Goal: Entertainment & Leisure: Consume media (video, audio)

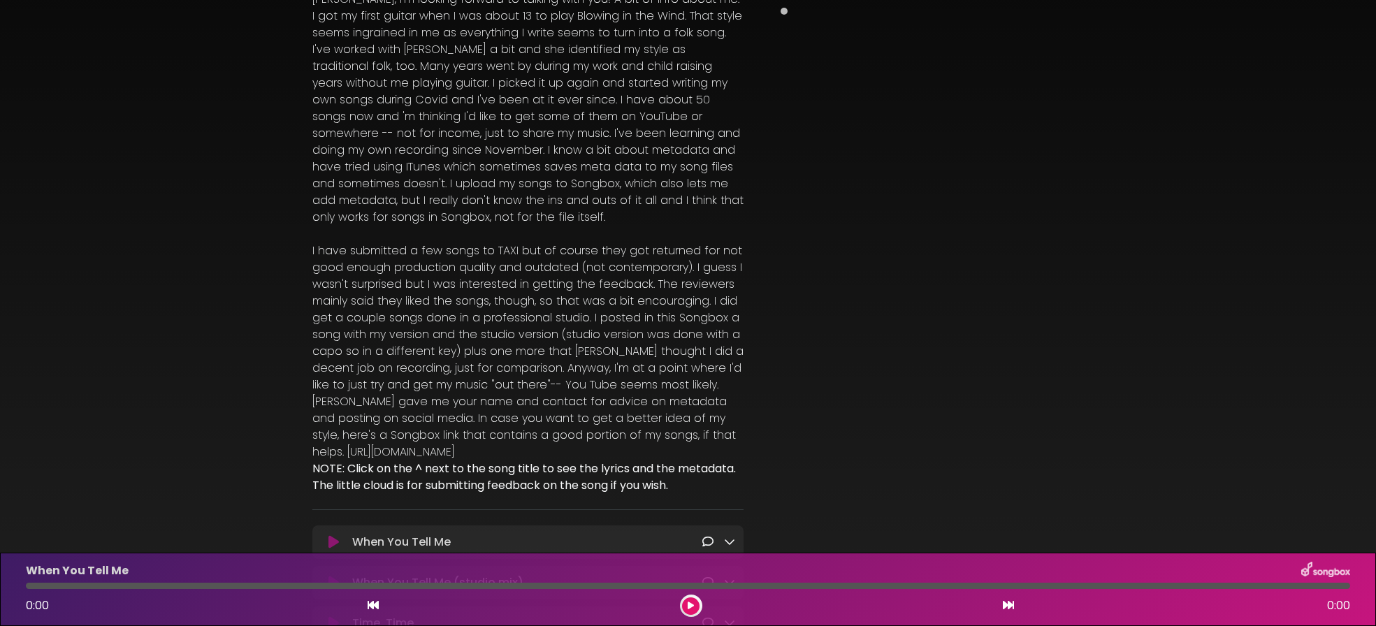
scroll to position [540, 0]
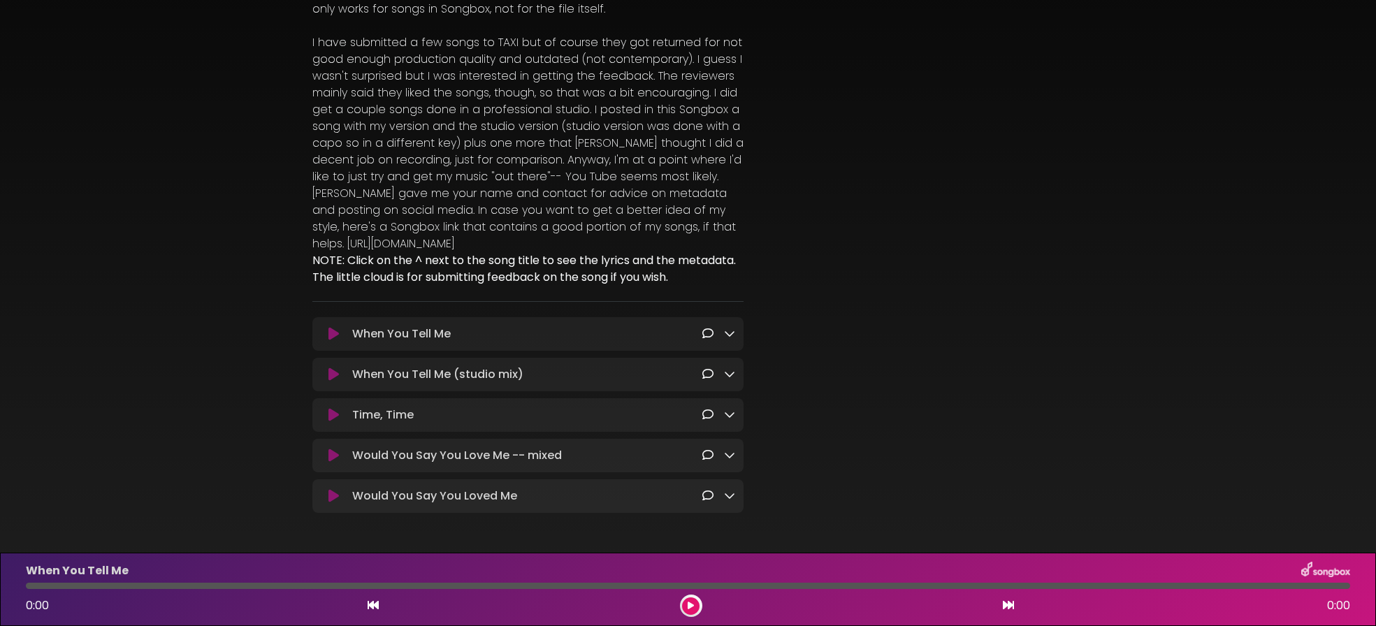
click at [336, 408] on icon at bounding box center [334, 415] width 10 height 14
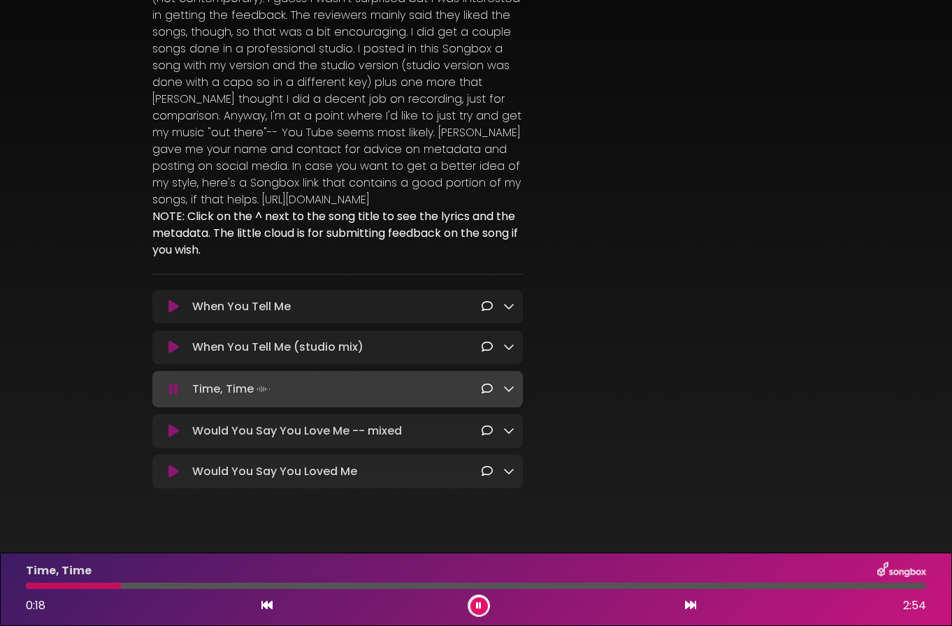
scroll to position [693, 0]
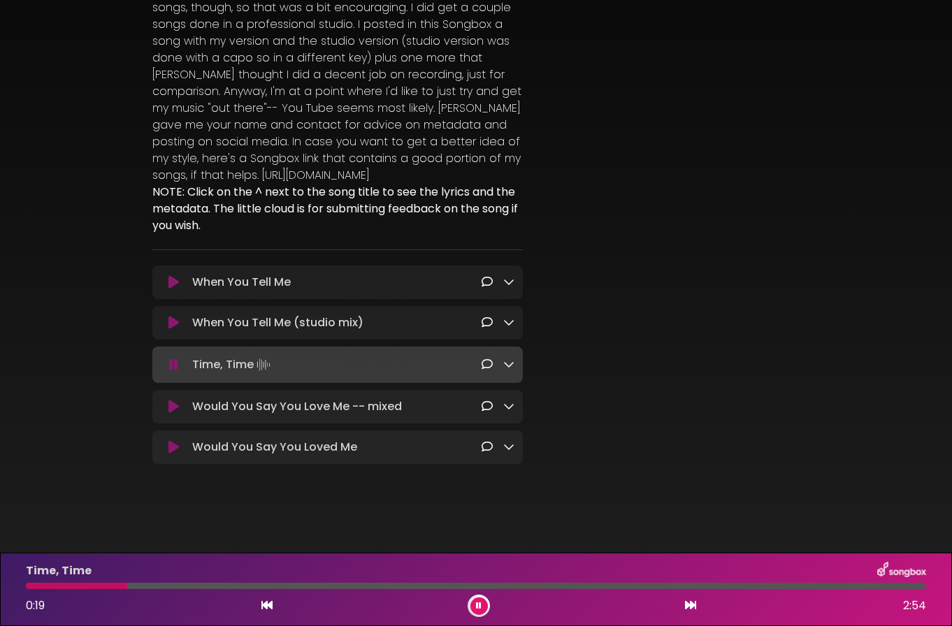
click at [179, 407] on button at bounding box center [174, 407] width 26 height 14
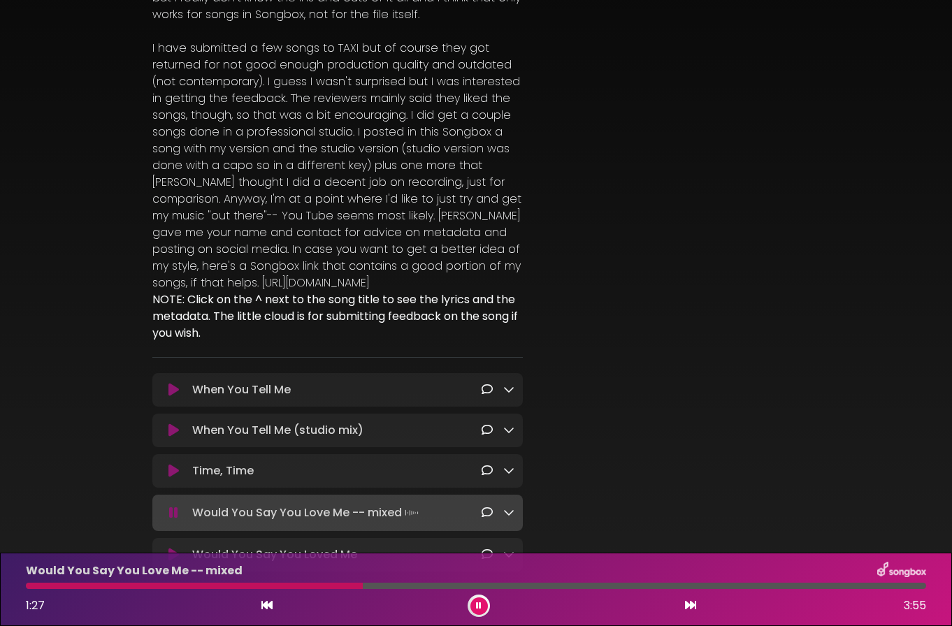
scroll to position [695, 0]
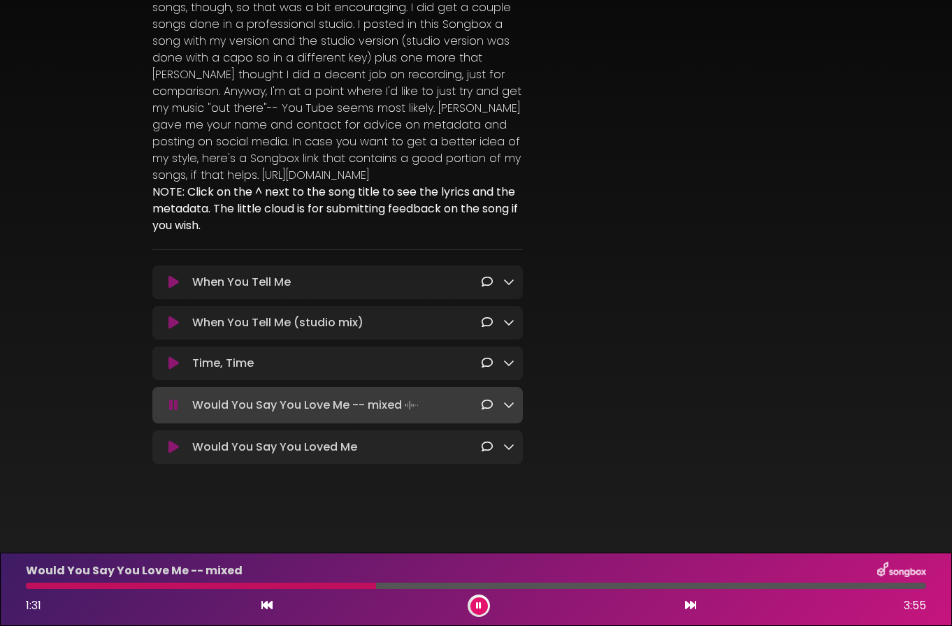
click at [503, 406] on div at bounding box center [498, 405] width 33 height 17
click at [507, 407] on icon at bounding box center [508, 404] width 11 height 11
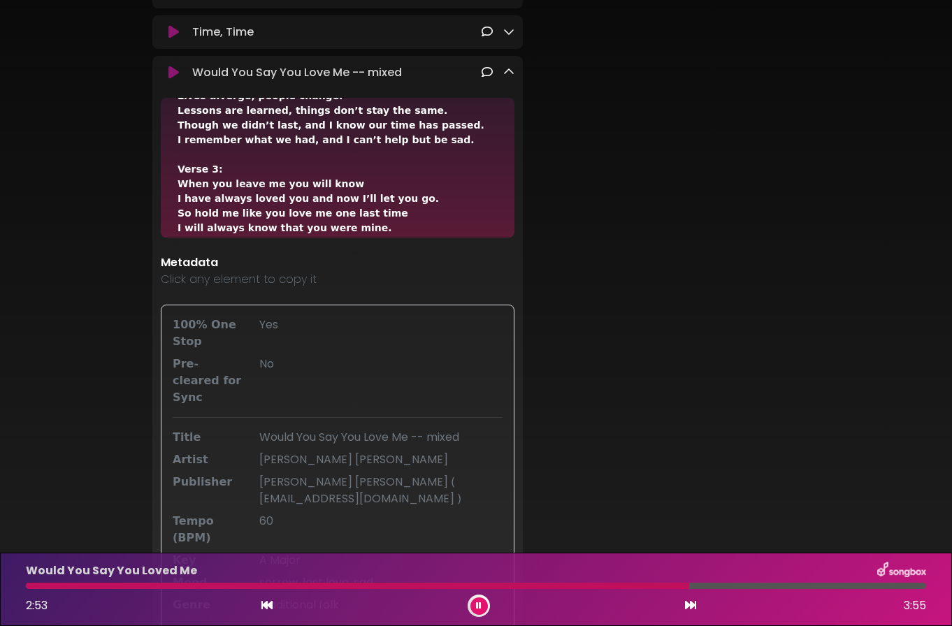
scroll to position [1026, 0]
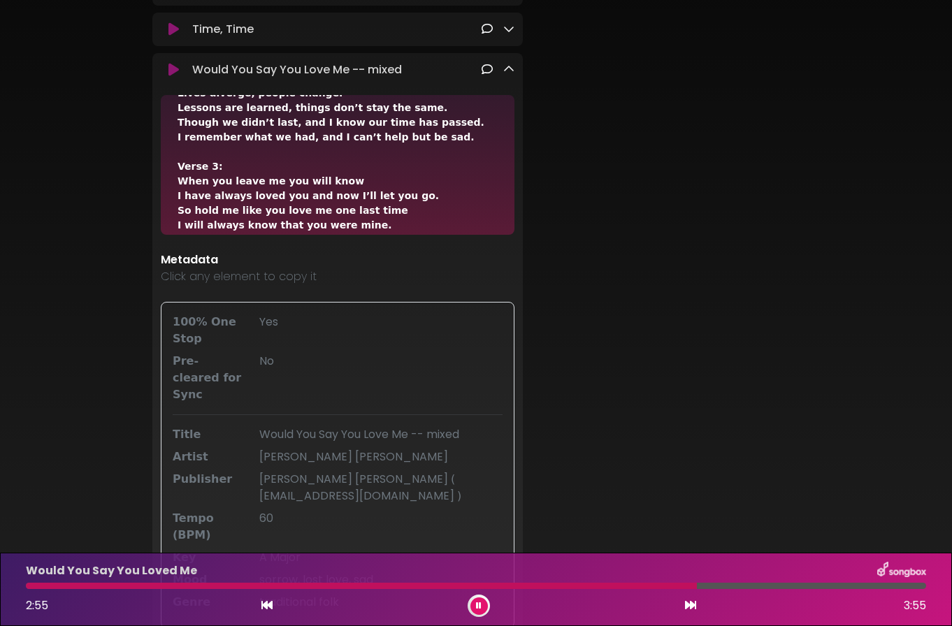
click at [510, 72] on icon at bounding box center [508, 69] width 11 height 11
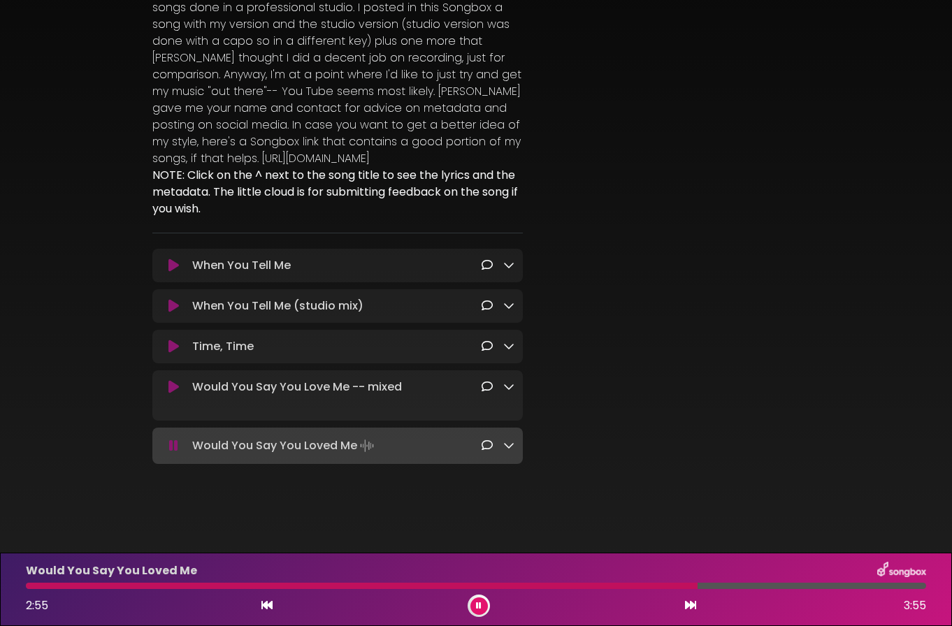
scroll to position [695, 0]
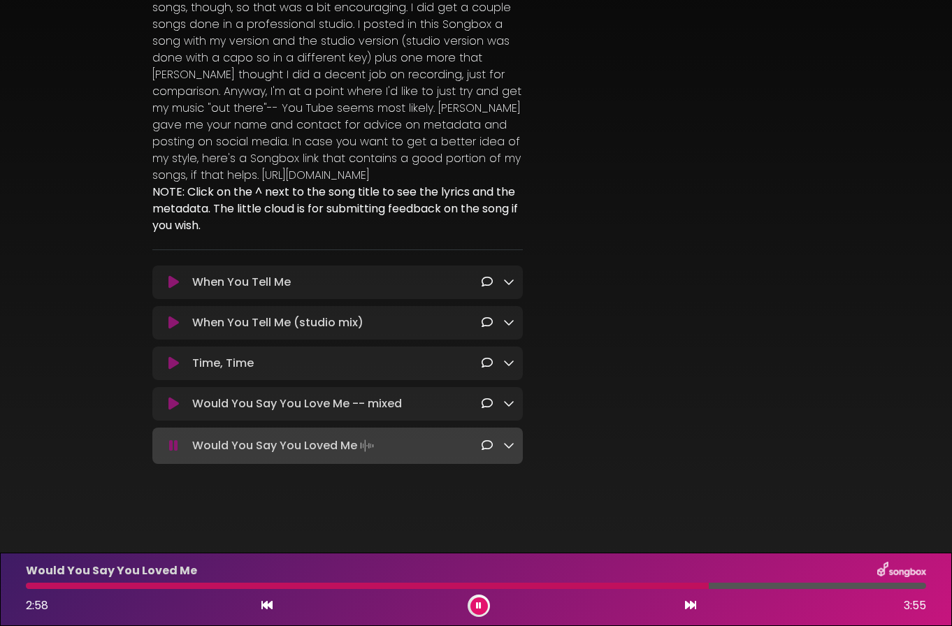
click at [169, 405] on icon at bounding box center [173, 404] width 10 height 14
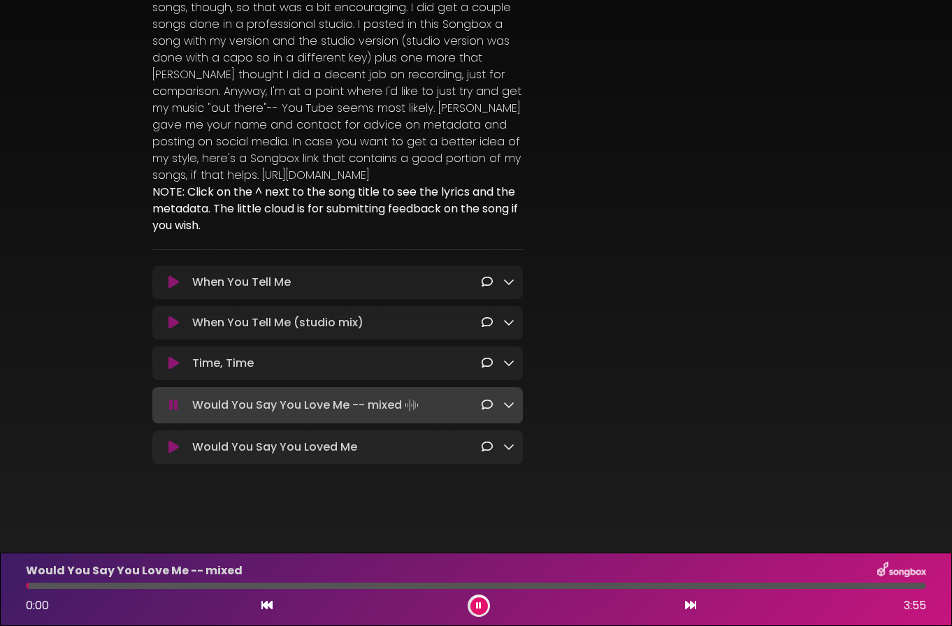
click at [700, 584] on div at bounding box center [476, 586] width 900 height 6
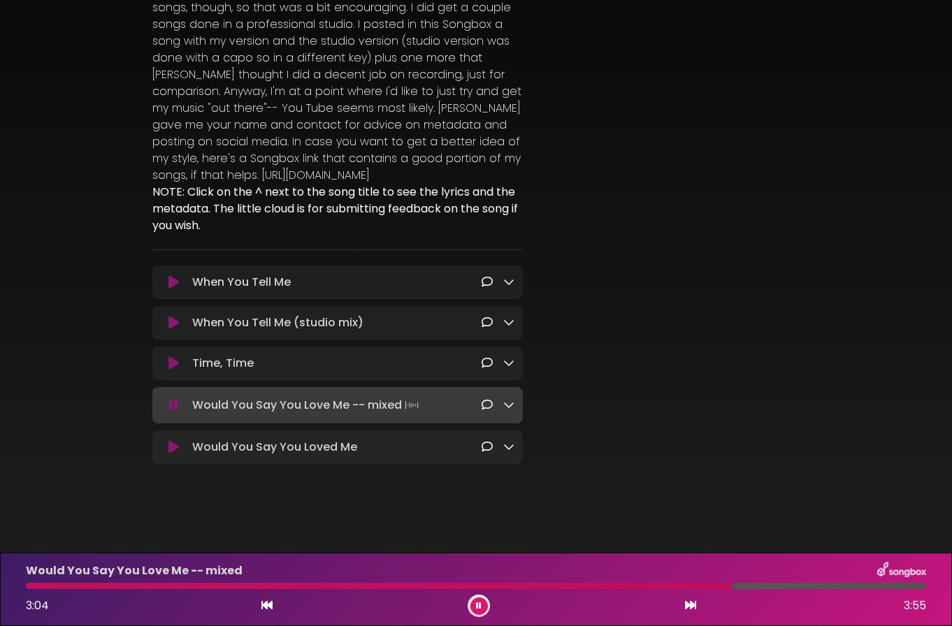
click at [169, 450] on icon at bounding box center [173, 447] width 10 height 14
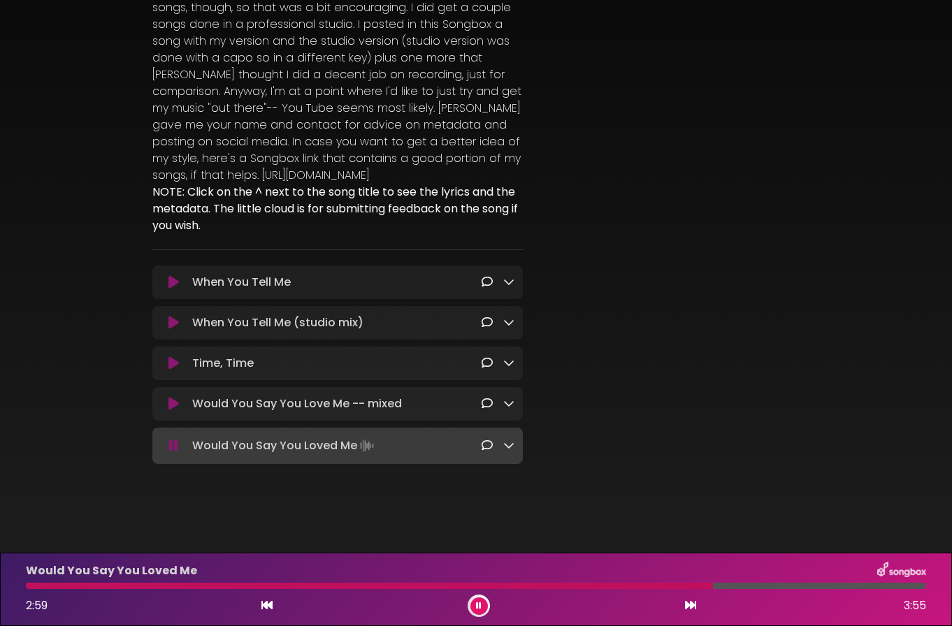
click at [713, 587] on div at bounding box center [476, 586] width 900 height 6
click at [281, 588] on div at bounding box center [476, 586] width 900 height 6
click at [507, 447] on icon at bounding box center [508, 445] width 11 height 11
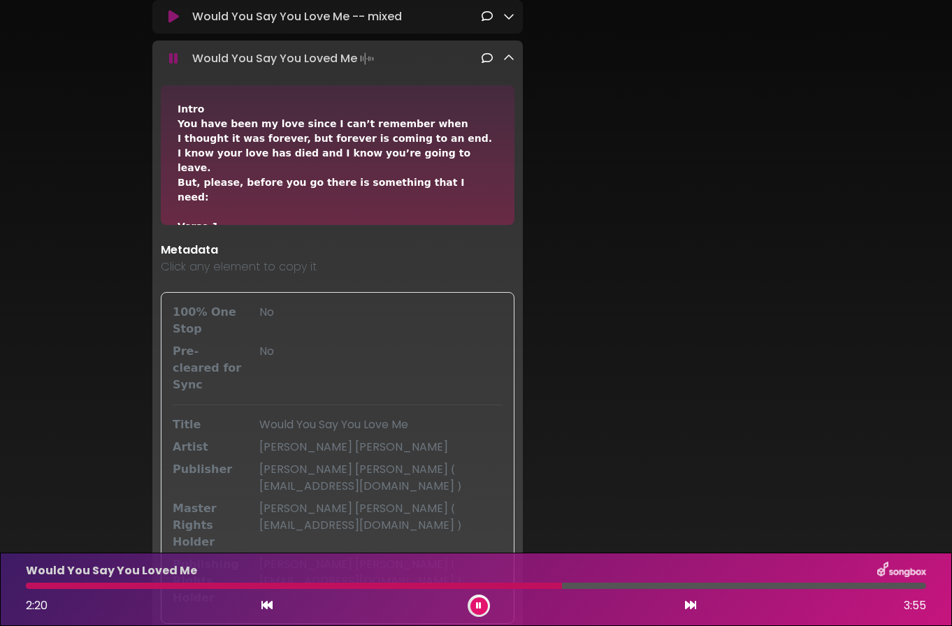
scroll to position [943, 0]
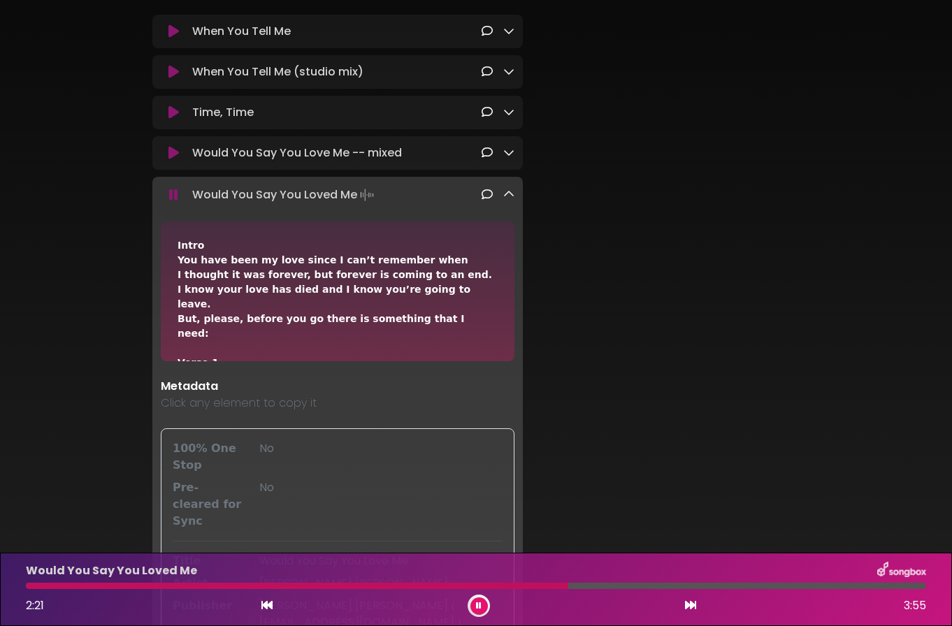
click at [507, 155] on icon at bounding box center [508, 152] width 11 height 11
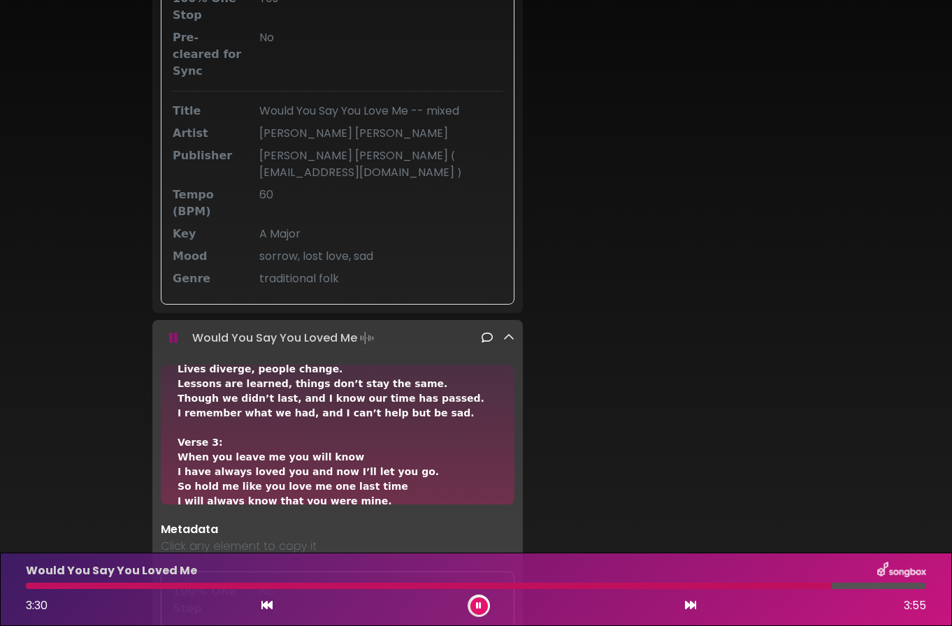
scroll to position [407, 0]
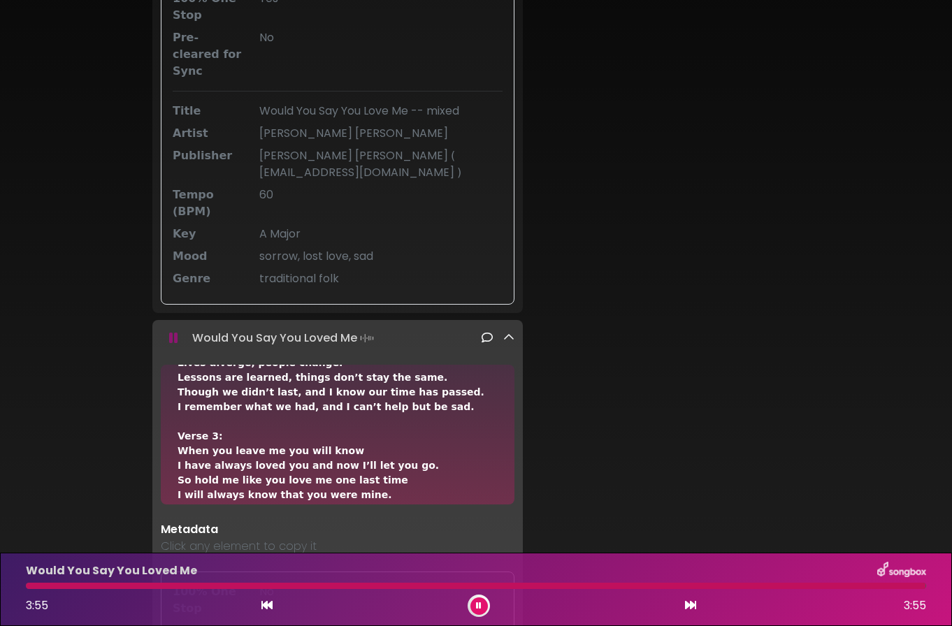
click at [35, 584] on div at bounding box center [476, 586] width 900 height 6
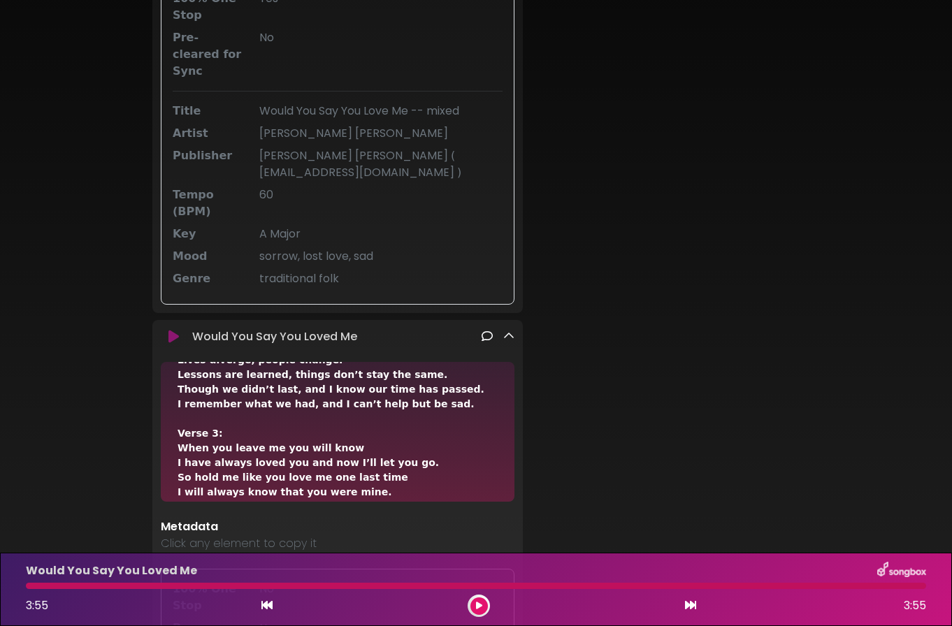
click at [32, 586] on div at bounding box center [476, 586] width 900 height 6
drag, startPoint x: 102, startPoint y: 588, endPoint x: 36, endPoint y: 584, distance: 66.5
click at [36, 583] on div at bounding box center [476, 586] width 900 height 6
drag, startPoint x: 842, startPoint y: 585, endPoint x: 510, endPoint y: 593, distance: 332.1
click at [540, 591] on div "Would You Say You Loved Me 3:55 3:55" at bounding box center [475, 589] width 917 height 55
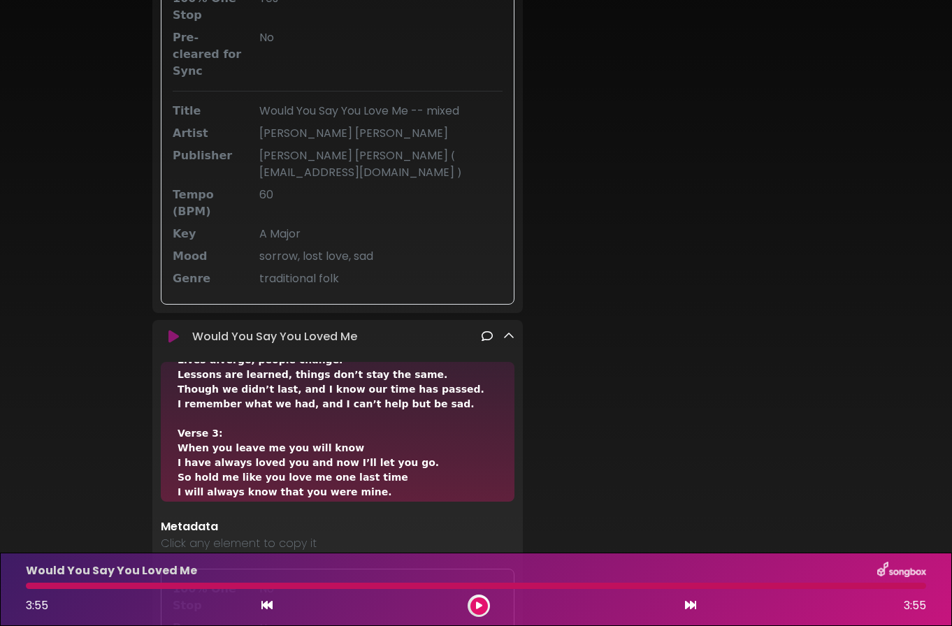
click at [479, 605] on icon at bounding box center [479, 606] width 10 height 10
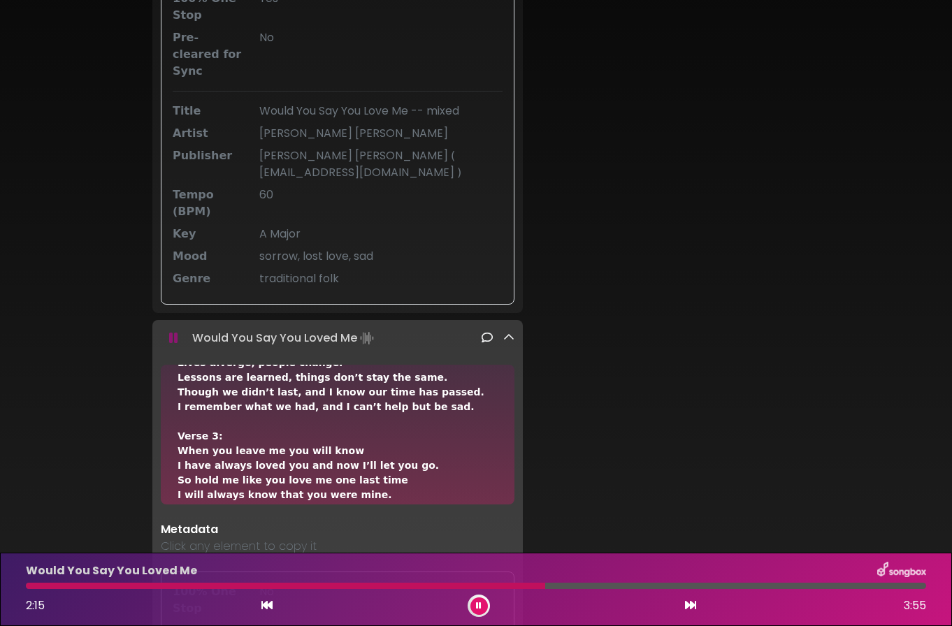
click at [344, 584] on div at bounding box center [285, 586] width 519 height 6
click at [24, 588] on div at bounding box center [475, 586] width 917 height 6
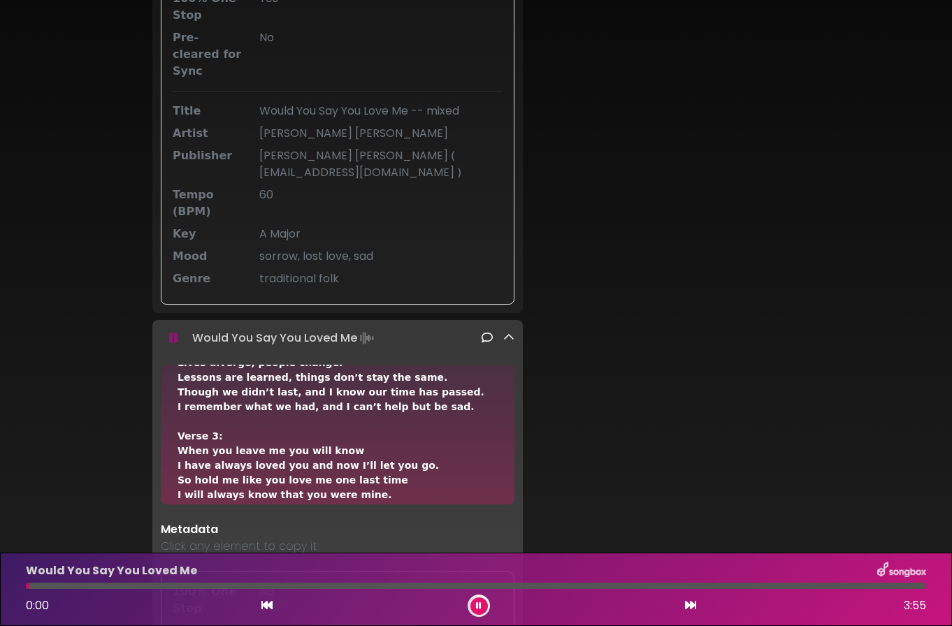
click at [29, 586] on div at bounding box center [476, 586] width 900 height 6
click at [24, 589] on div at bounding box center [475, 586] width 917 height 6
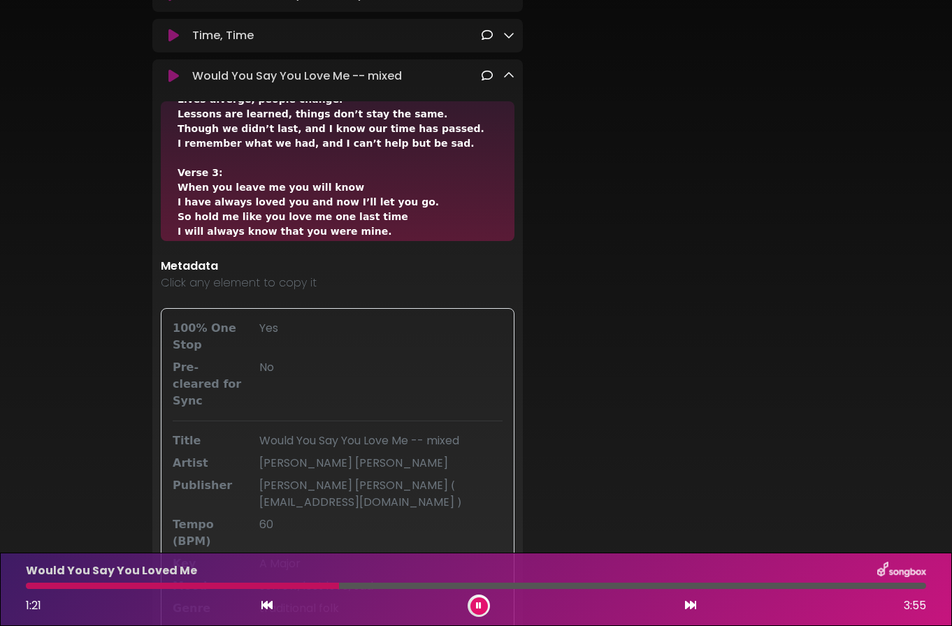
scroll to position [305, 0]
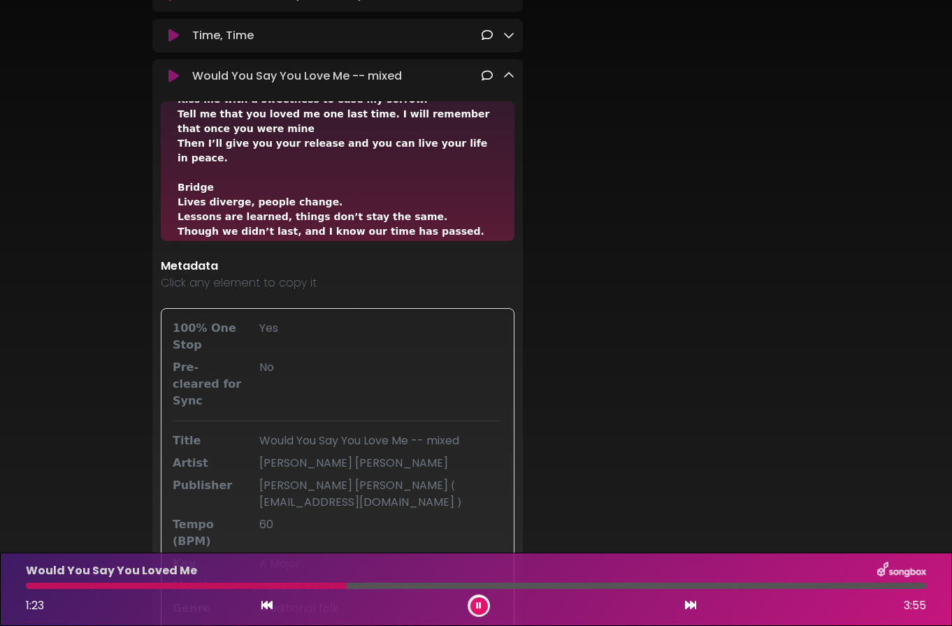
click at [173, 78] on icon at bounding box center [173, 76] width 17 height 16
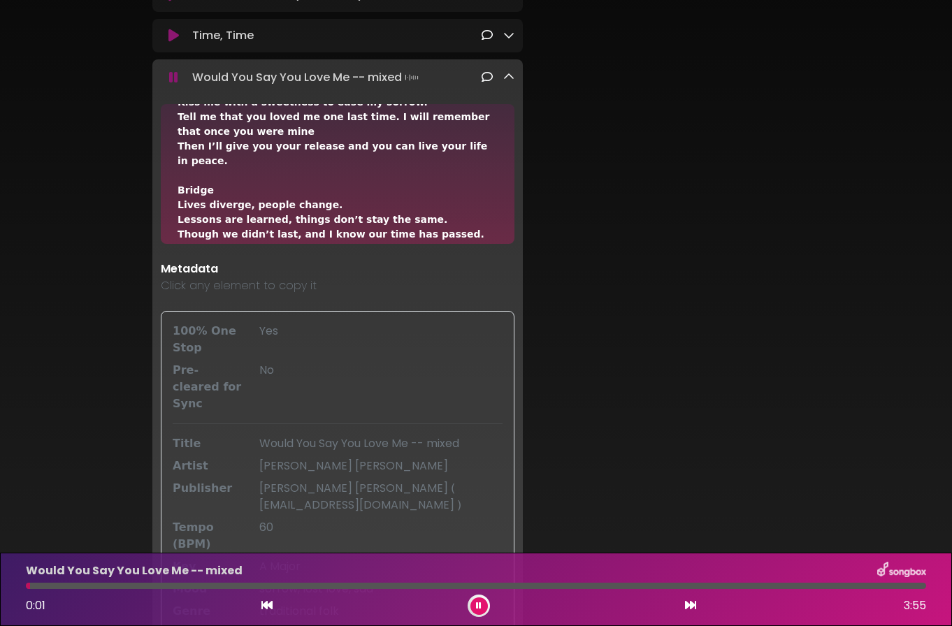
click at [325, 586] on div at bounding box center [476, 586] width 900 height 6
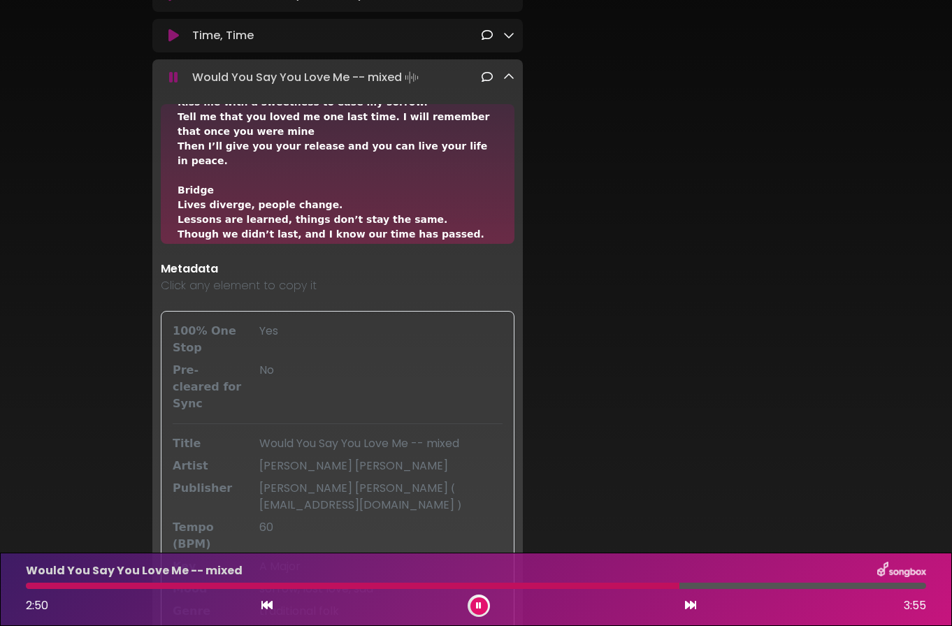
click at [248, 584] on div at bounding box center [476, 586] width 900 height 6
click at [274, 586] on div at bounding box center [476, 586] width 900 height 6
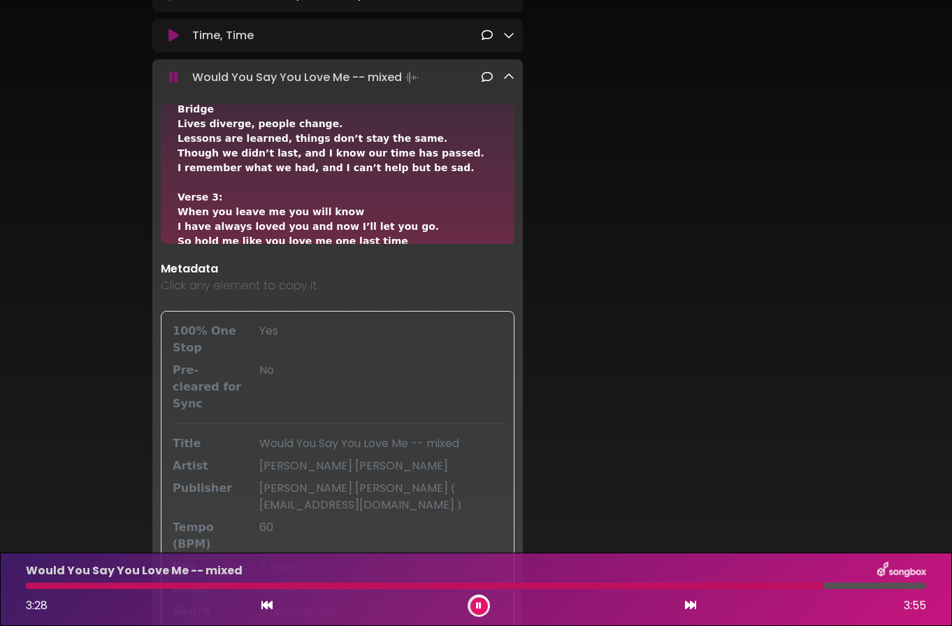
scroll to position [407, 0]
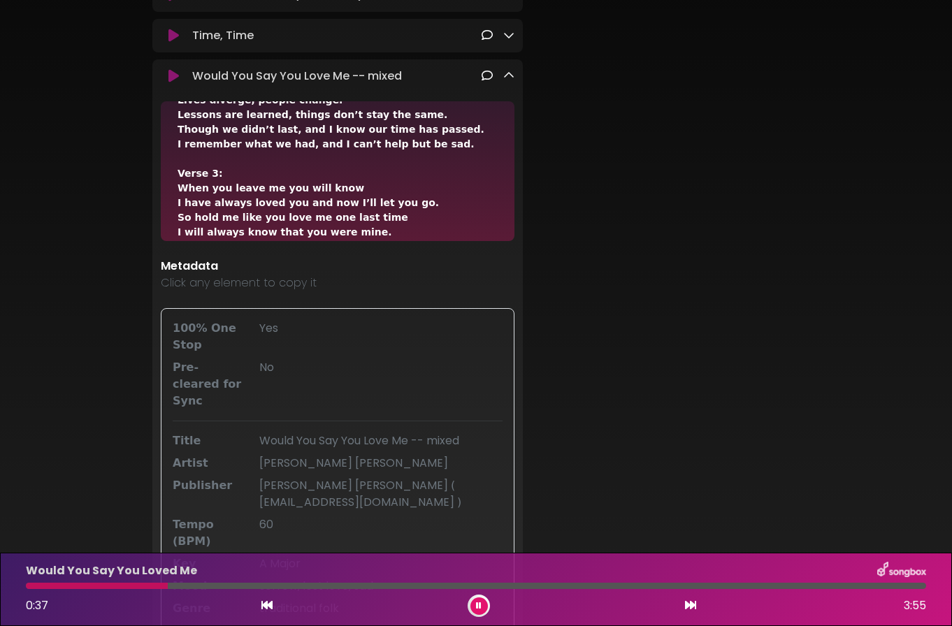
click at [883, 586] on div at bounding box center [476, 586] width 900 height 6
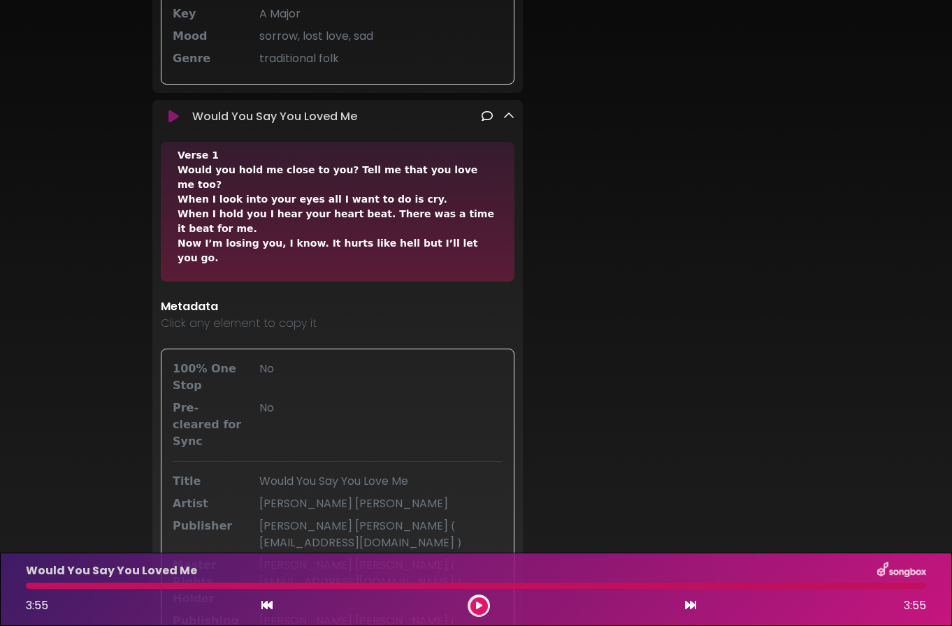
scroll to position [125, 0]
